Goal: Task Accomplishment & Management: Manage account settings

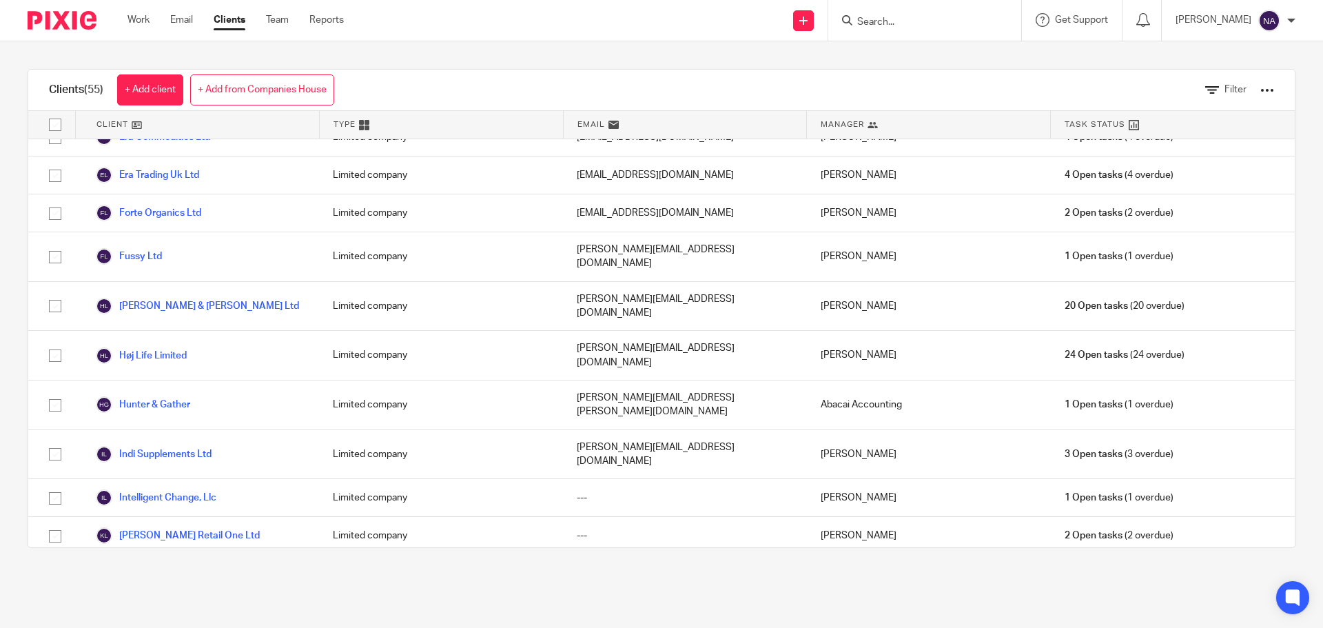
scroll to position [689, 0]
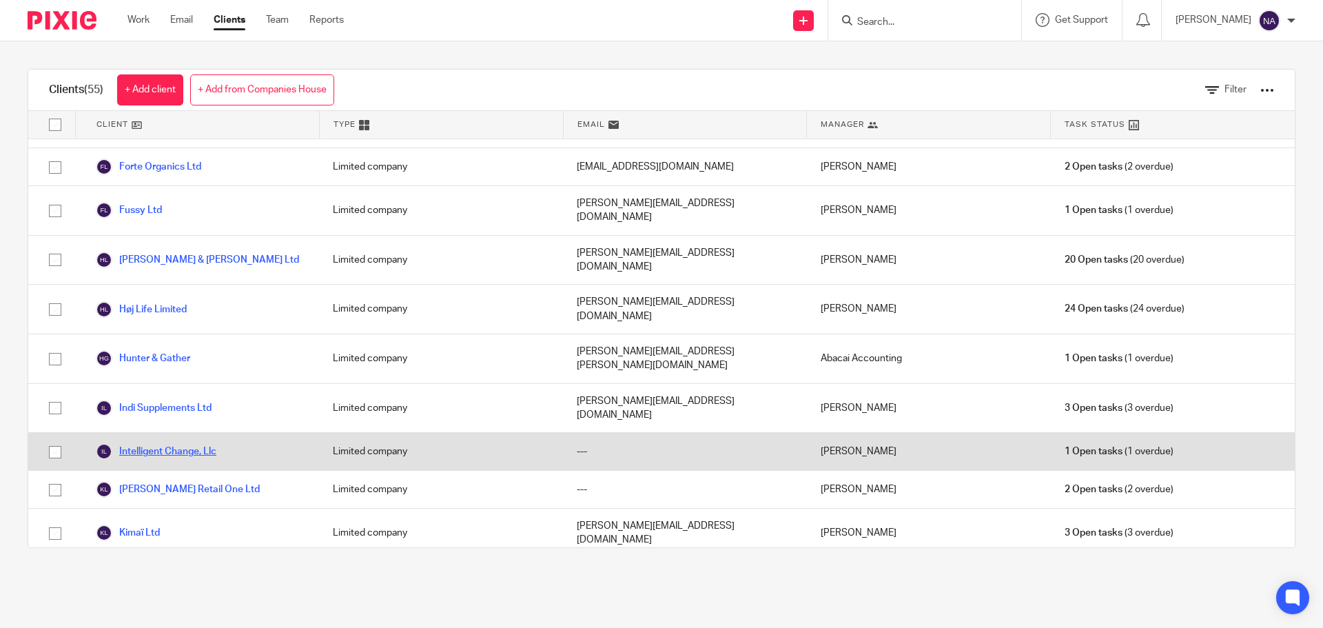
click at [172, 443] on link "Intelligent Change, Llc" at bounding box center [156, 451] width 121 height 17
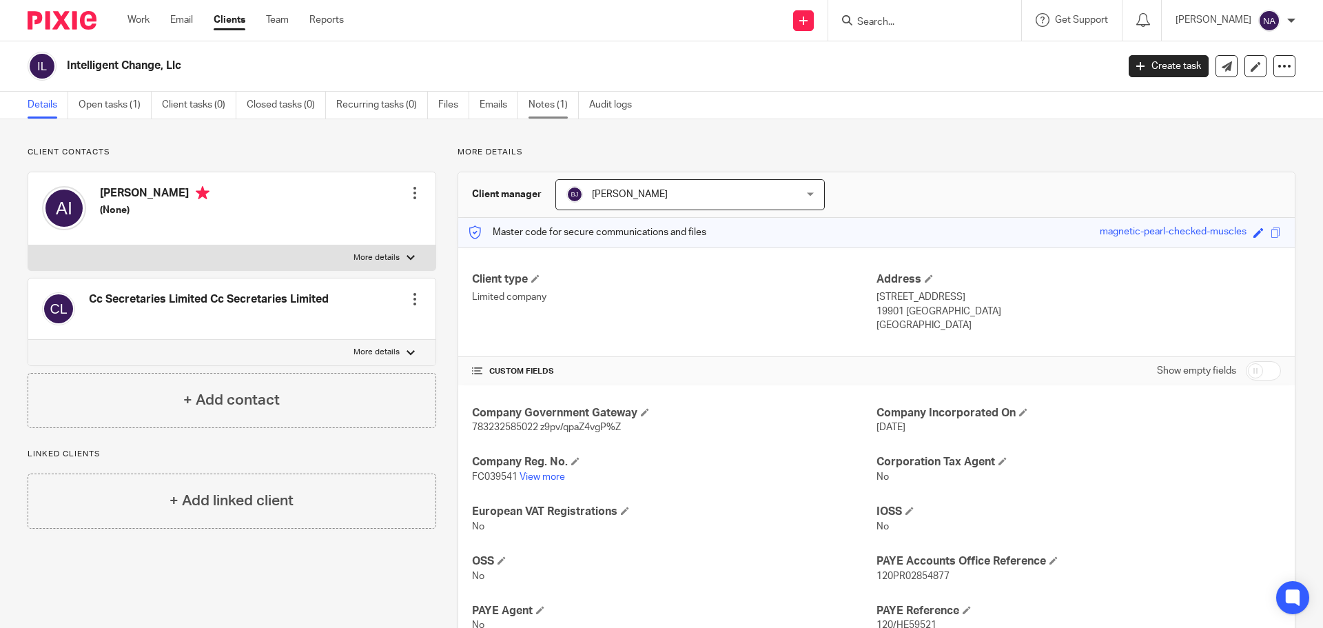
click at [552, 112] on link "Notes (1)" at bounding box center [554, 105] width 50 height 27
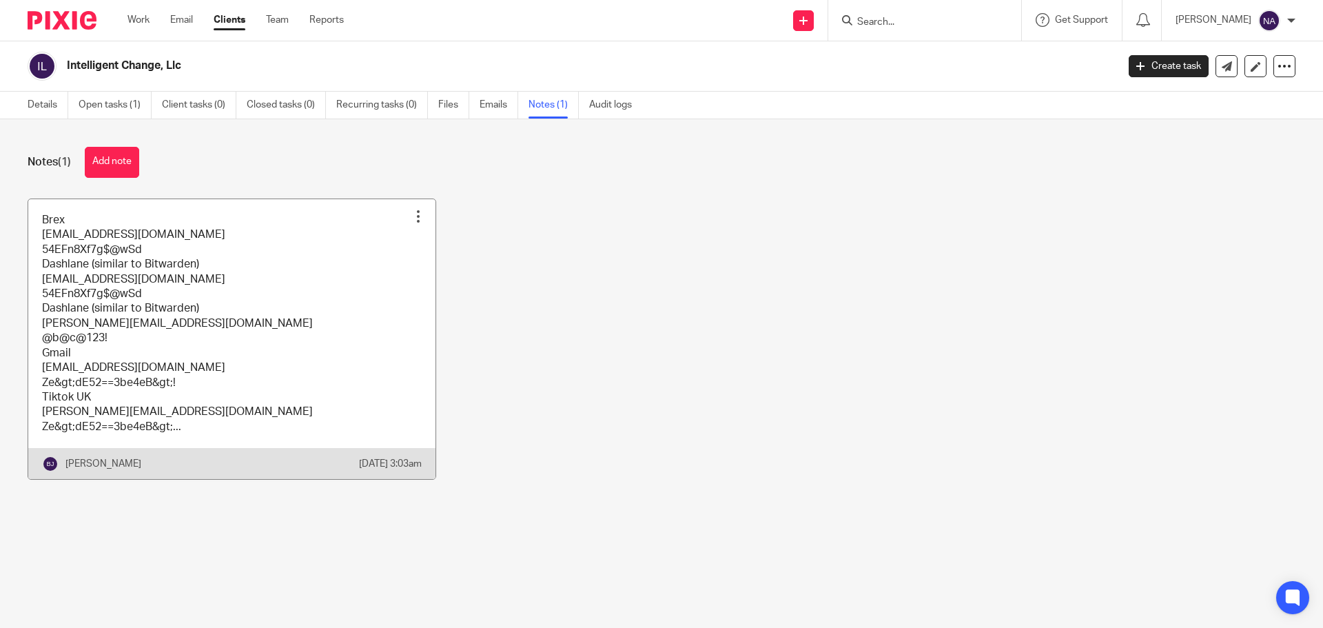
click at [326, 274] on link at bounding box center [231, 339] width 407 height 280
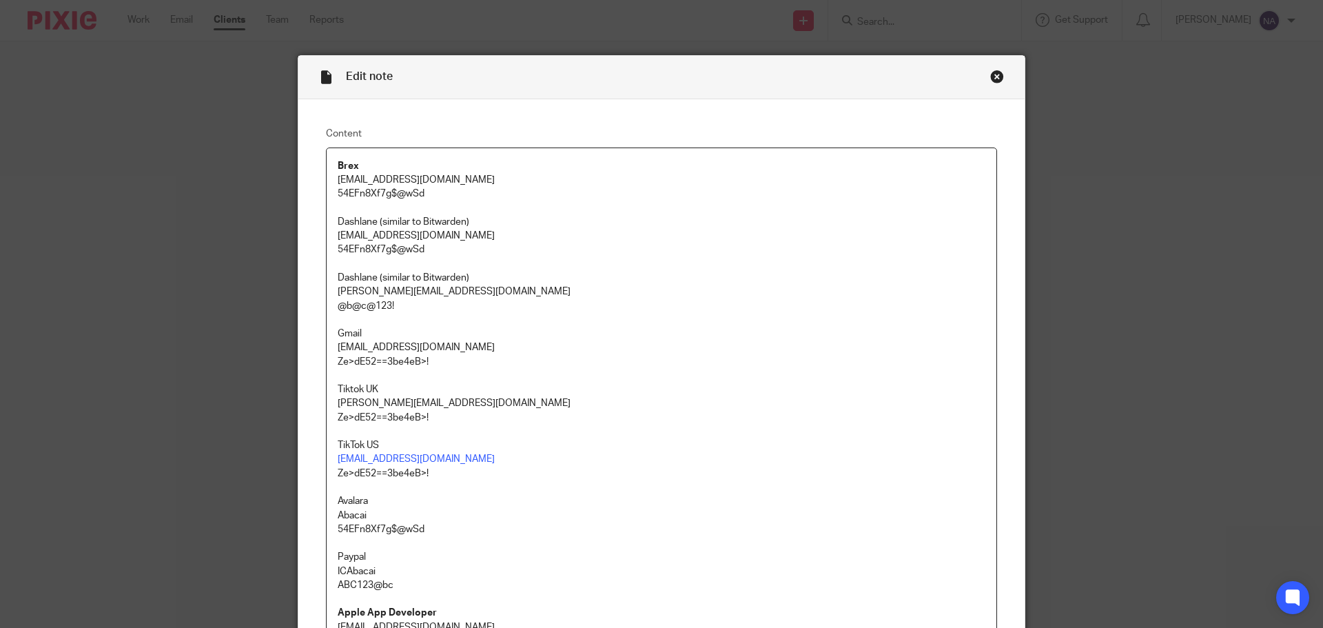
click at [338, 190] on p "54EFn8Xf7g$@wSd" at bounding box center [662, 194] width 648 height 14
copy p "54EFn8Xf7g$@wSd"
